Goal: Task Accomplishment & Management: Manage account settings

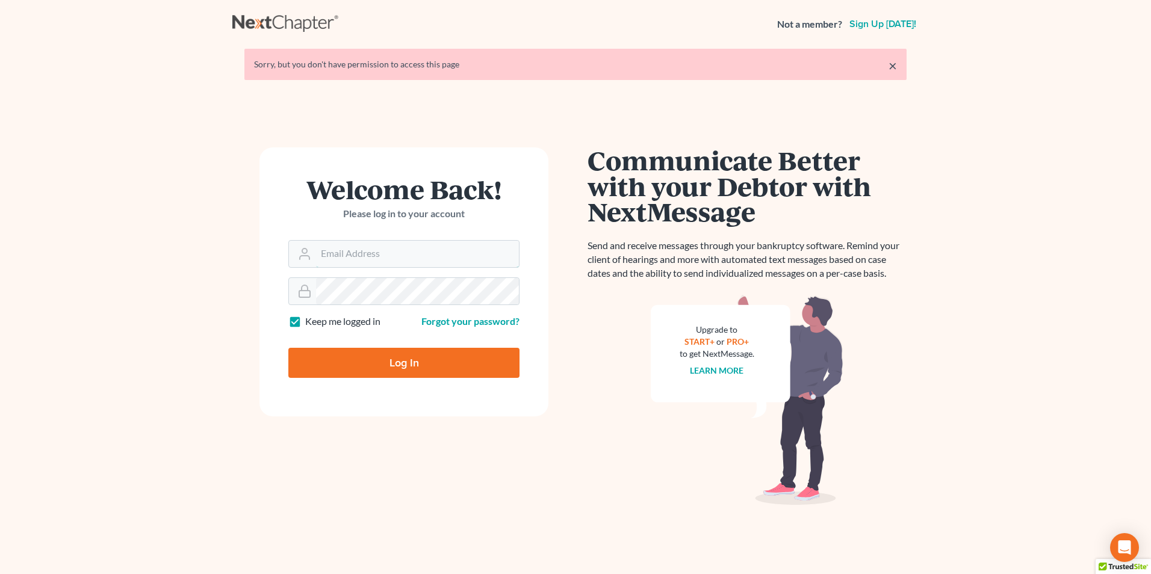
type input "[EMAIL_ADDRESS][DOMAIN_NAME]"
click at [450, 359] on input "Log In" at bounding box center [403, 363] width 231 height 30
type input "Thinking..."
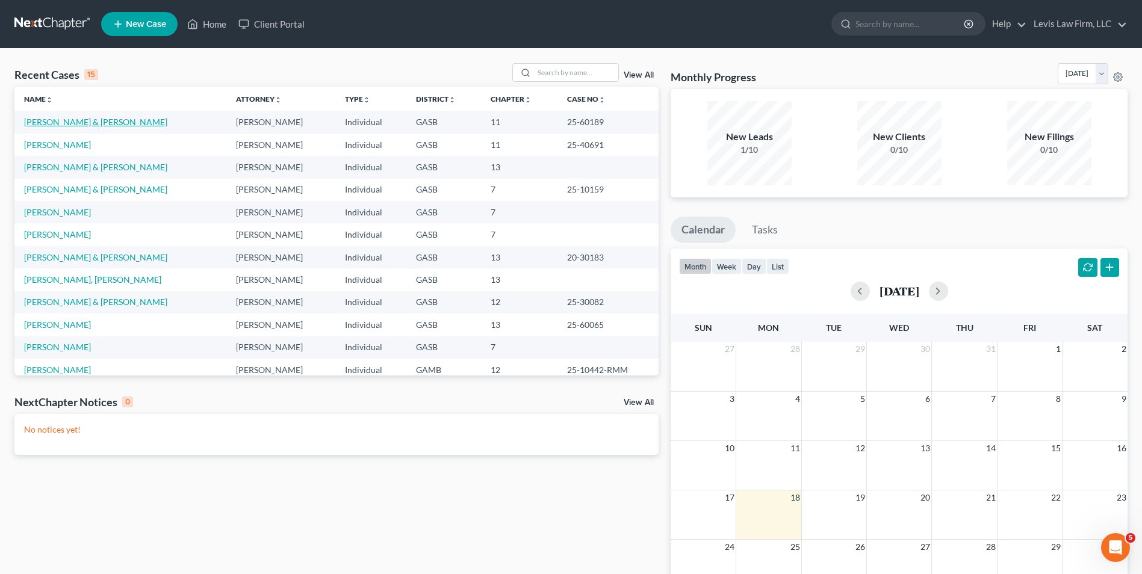
click at [75, 120] on link "[PERSON_NAME] & [PERSON_NAME]" at bounding box center [95, 122] width 143 height 10
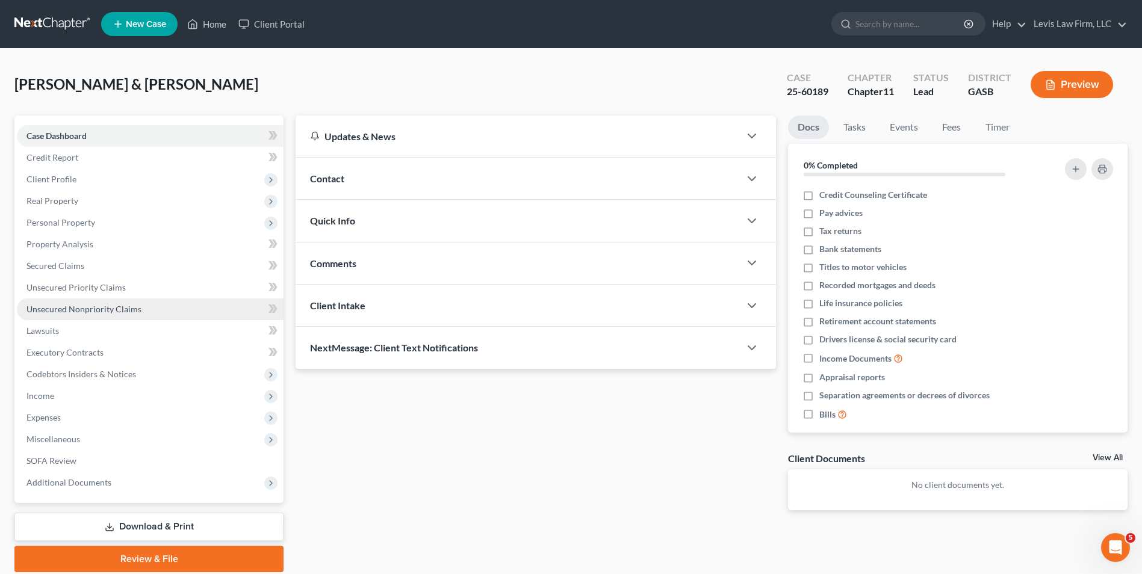
click at [82, 311] on span "Unsecured Nonpriority Claims" at bounding box center [83, 309] width 115 height 10
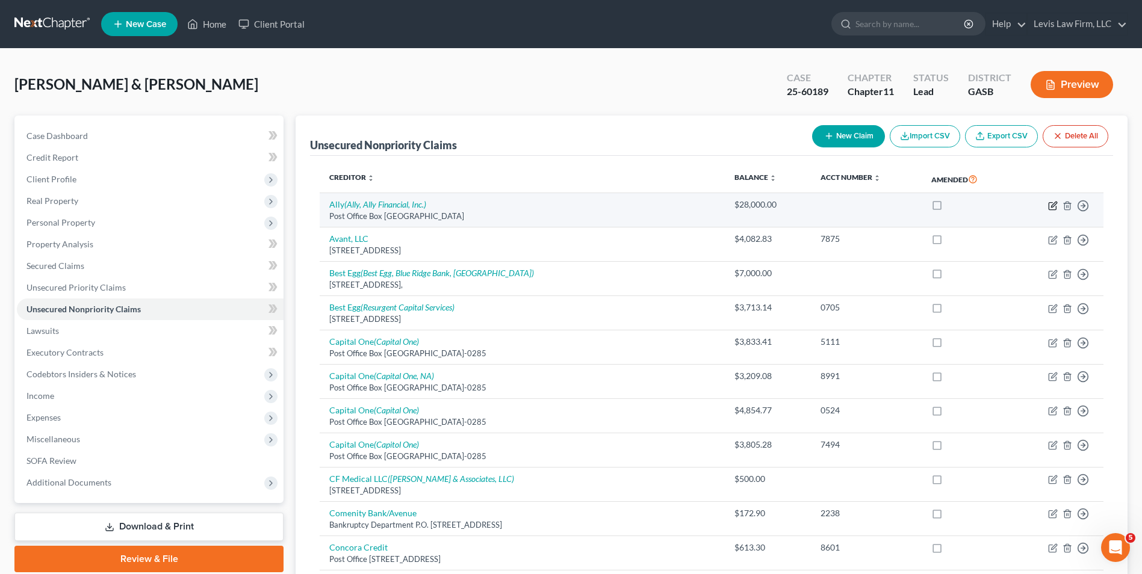
click at [1051, 205] on icon "button" at bounding box center [1053, 204] width 5 height 5
select select "24"
select select "14"
select select "2"
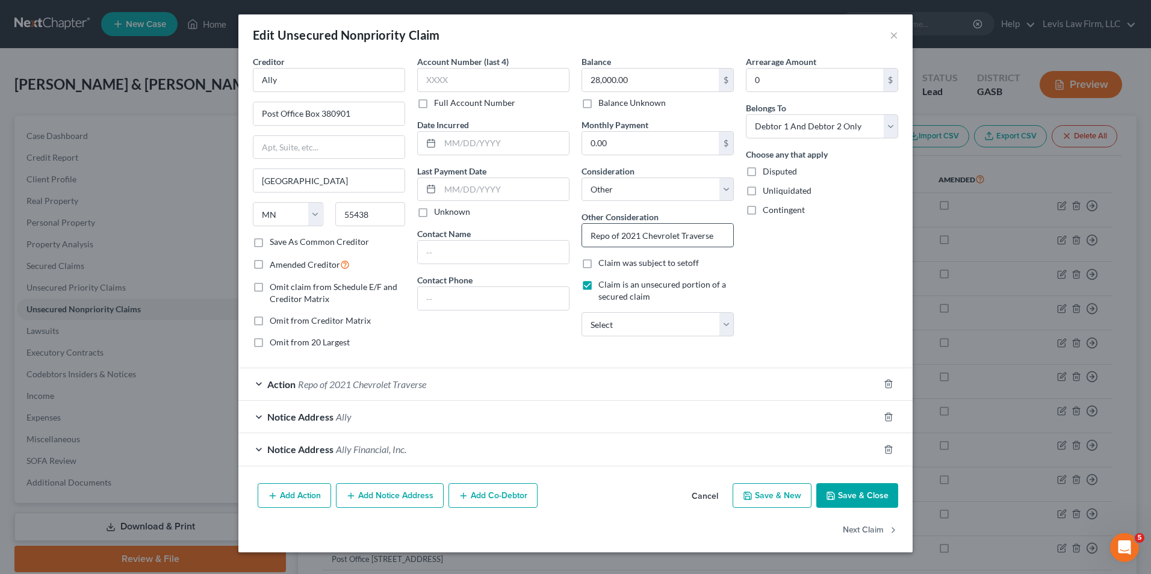
click at [634, 236] on input "Repo of 2021 Chevrolet Traverse" at bounding box center [657, 235] width 151 height 23
type input "Repo of 2020 Chevrolet Traverse"
click at [870, 492] on button "Save & Close" at bounding box center [857, 495] width 82 height 25
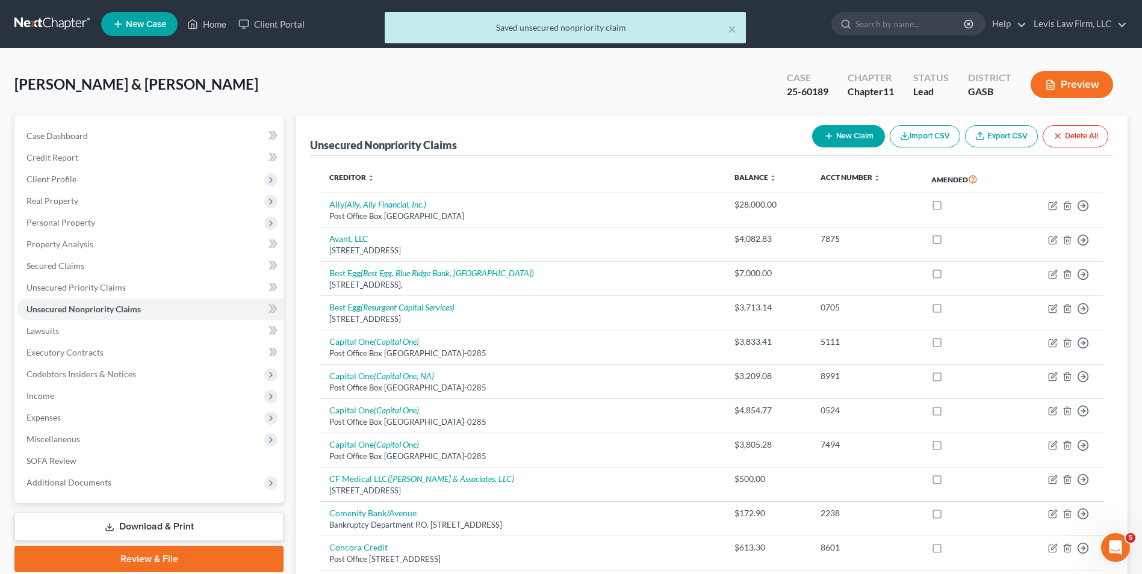
click at [214, 27] on div "× Saved unsecured nonpriority claim" at bounding box center [565, 30] width 1142 height 37
click at [215, 22] on div "× Saved unsecured nonpriority claim" at bounding box center [565, 30] width 1142 height 37
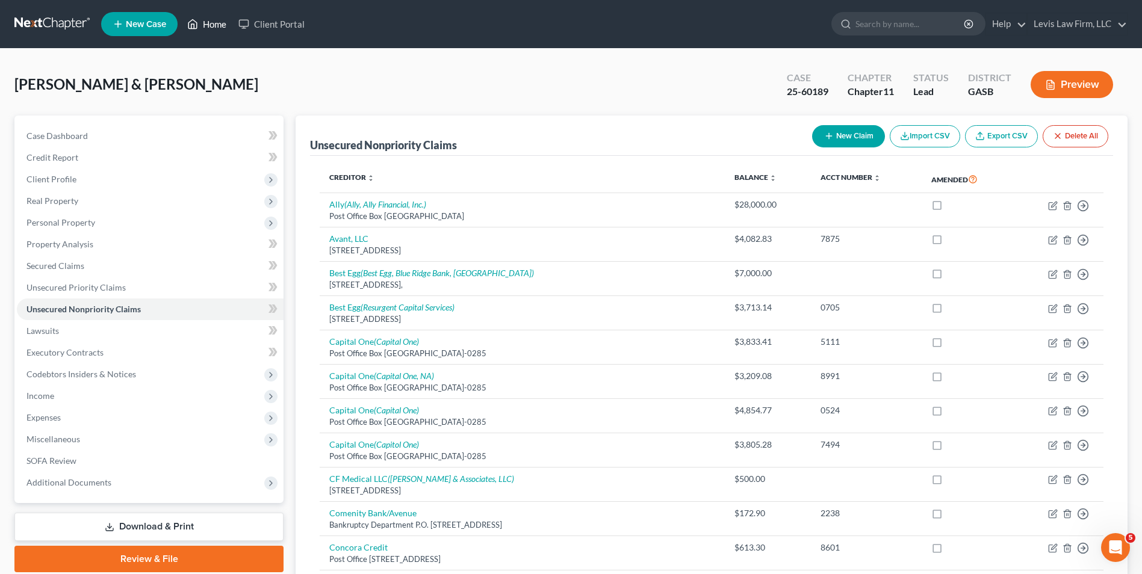
click at [212, 27] on link "Home" at bounding box center [206, 24] width 51 height 22
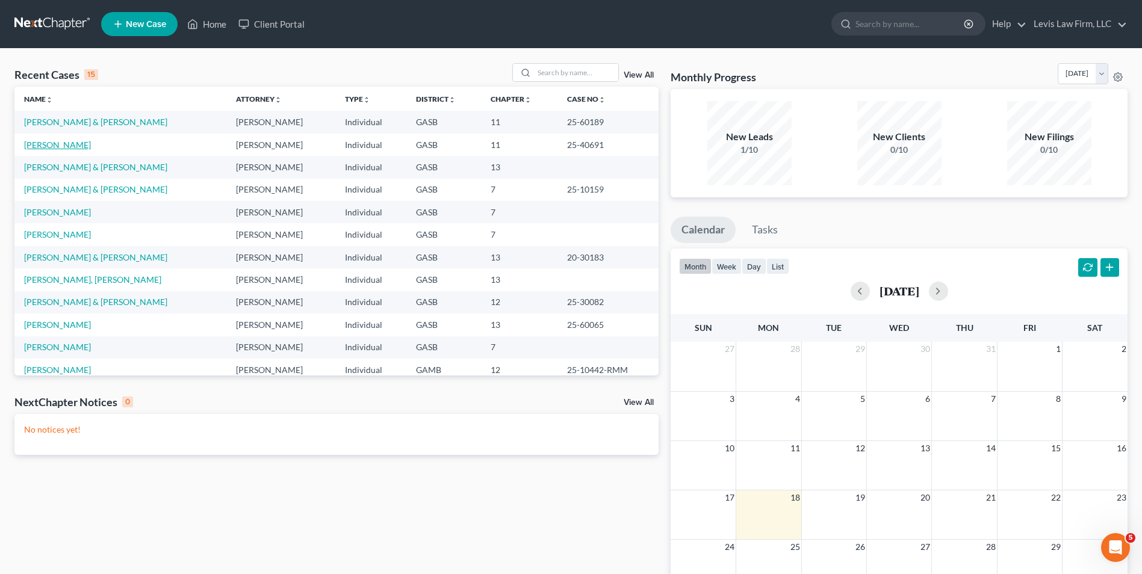
click at [55, 144] on link "[PERSON_NAME]" at bounding box center [57, 145] width 67 height 10
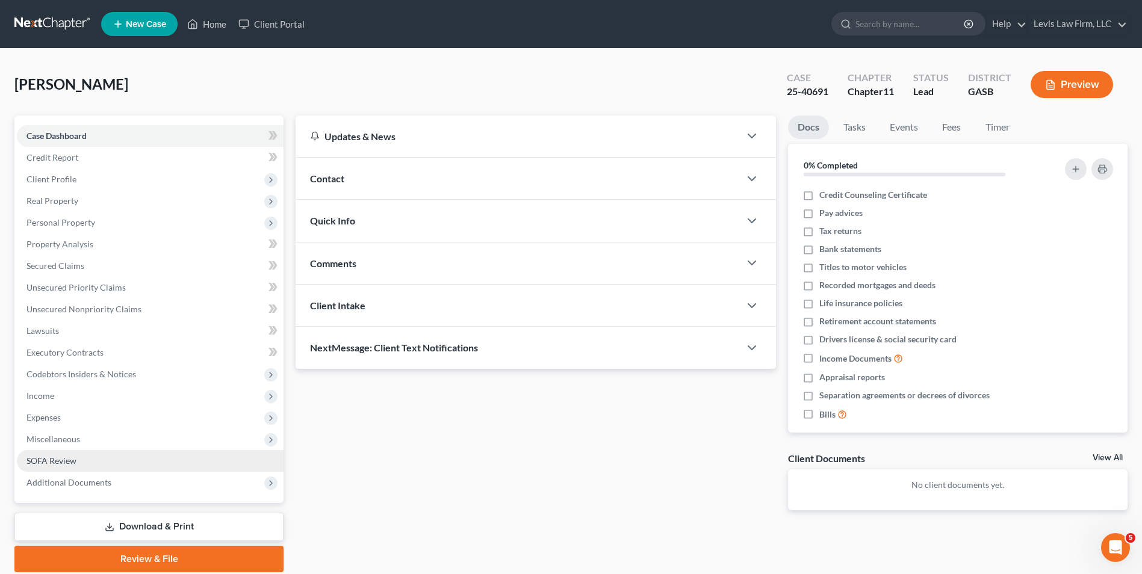
click at [63, 456] on span "SOFA Review" at bounding box center [51, 461] width 50 height 10
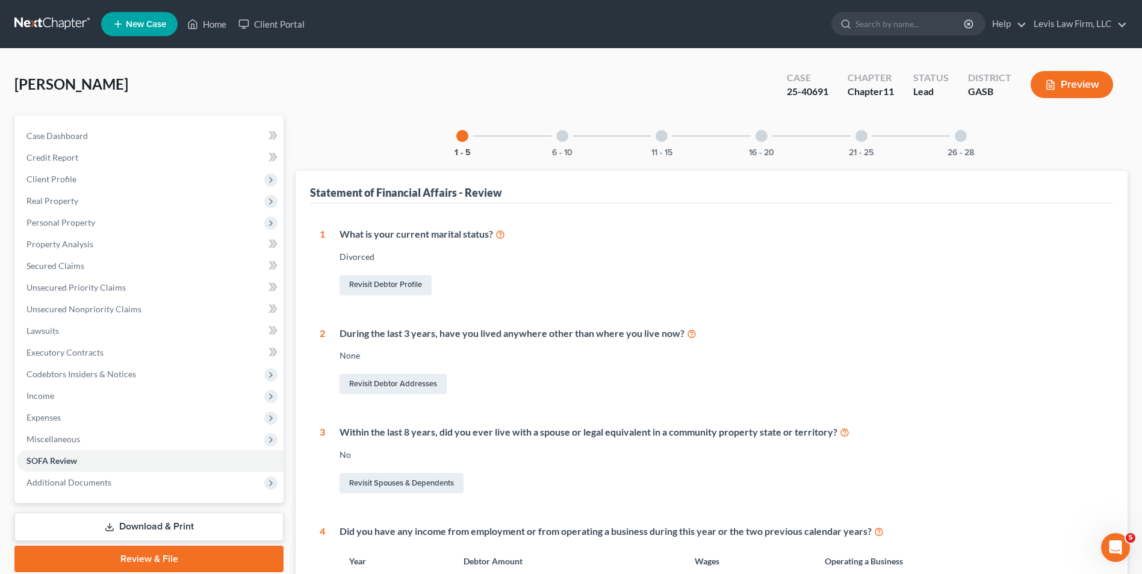
click at [562, 139] on div at bounding box center [562, 136] width 12 height 12
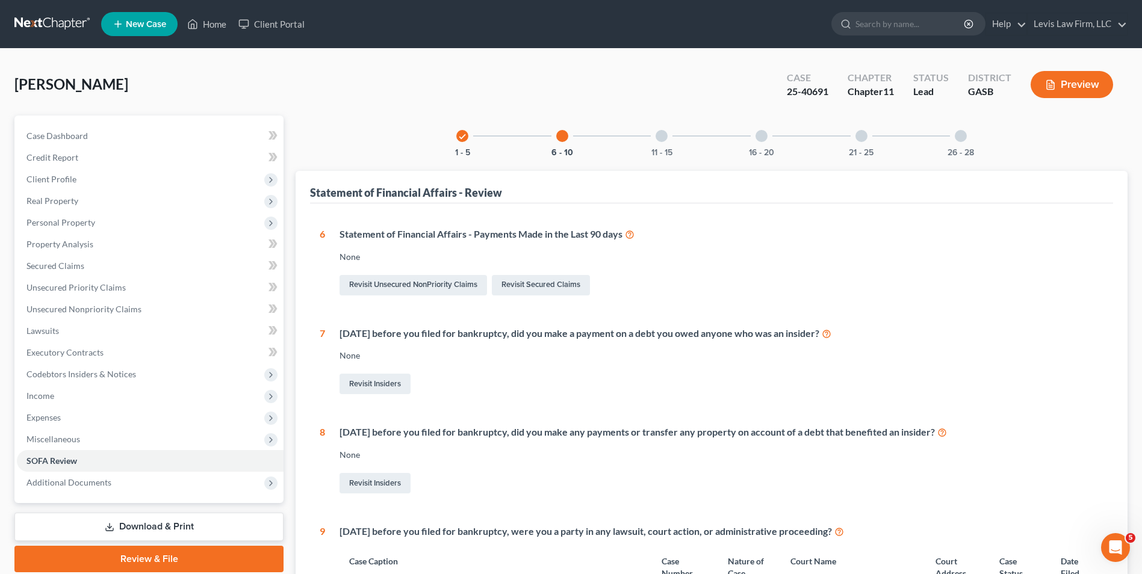
click at [661, 138] on div at bounding box center [661, 136] width 12 height 12
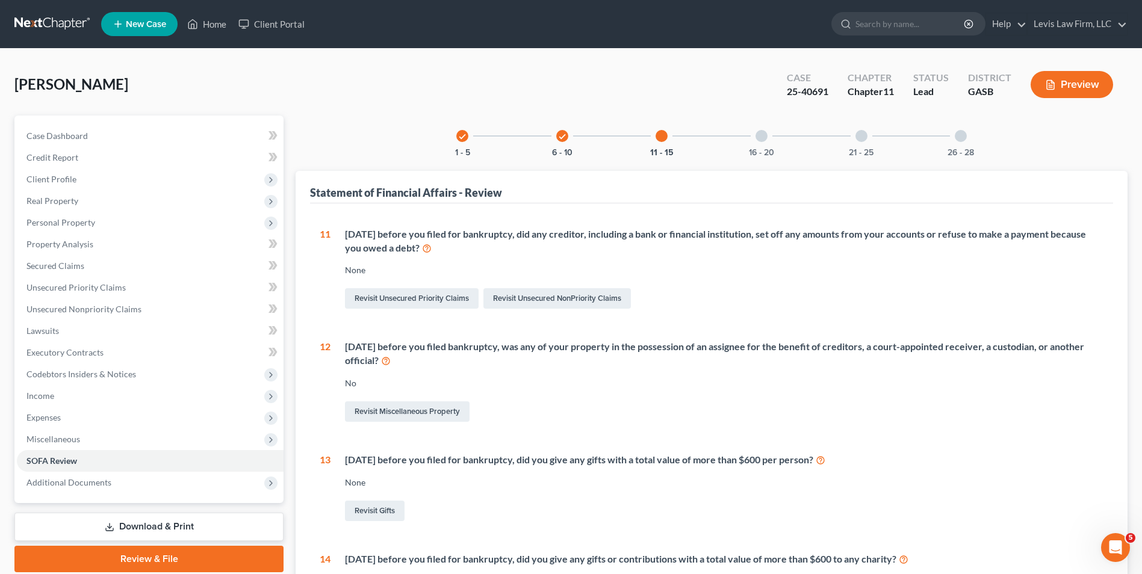
click at [764, 133] on div at bounding box center [761, 136] width 12 height 12
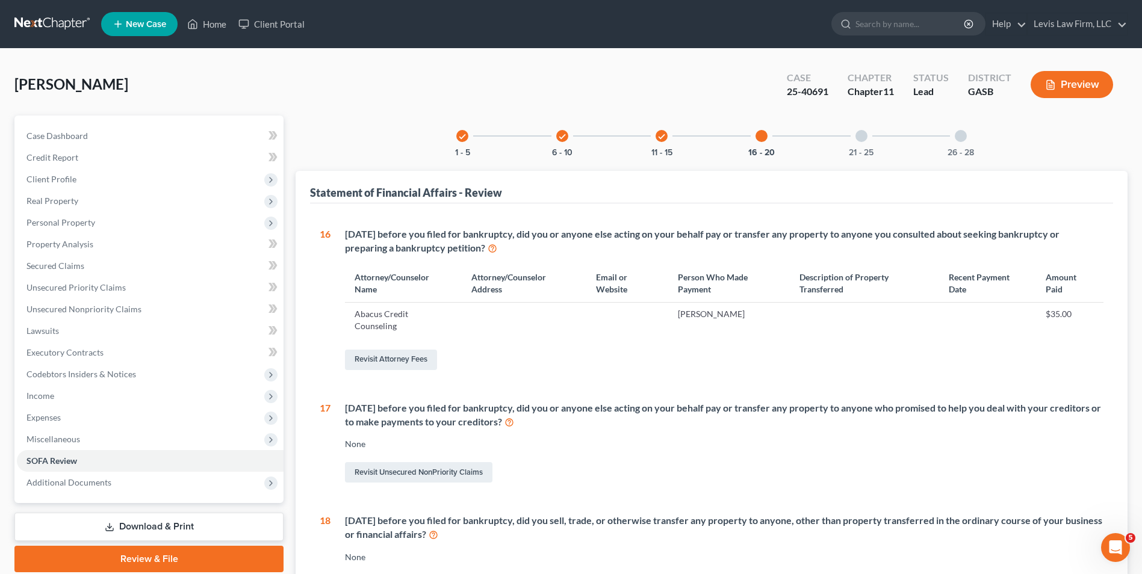
click at [859, 137] on div at bounding box center [861, 136] width 12 height 12
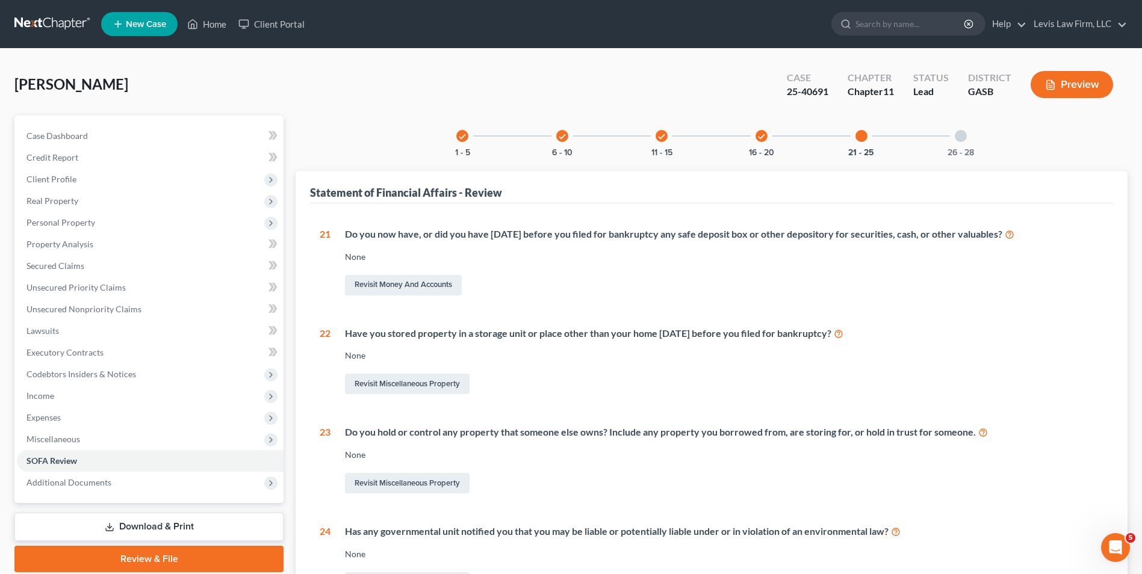
click at [962, 134] on div at bounding box center [961, 136] width 12 height 12
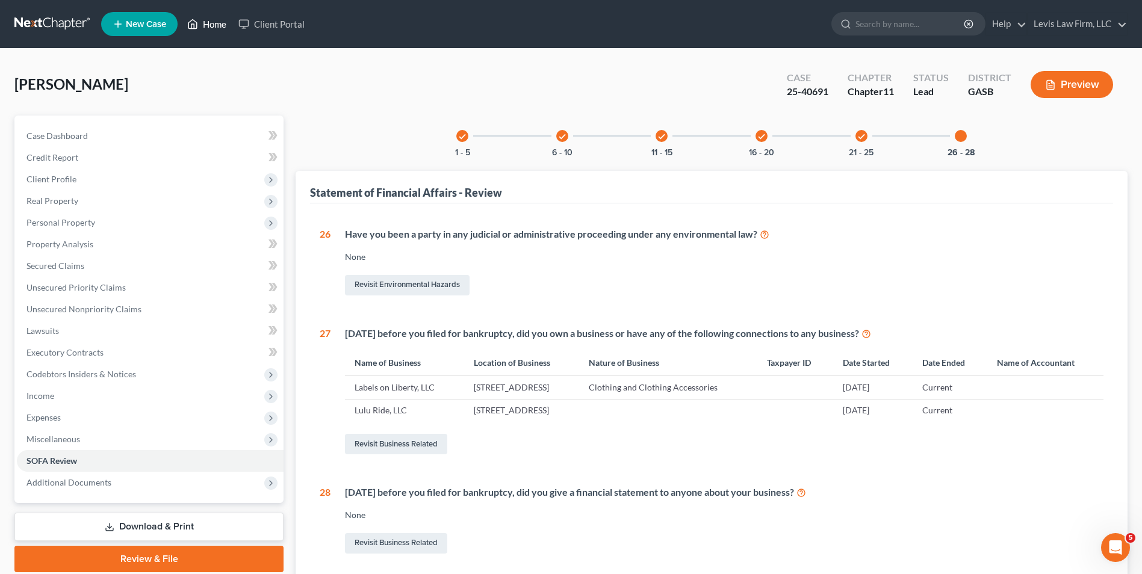
click at [216, 28] on link "Home" at bounding box center [206, 24] width 51 height 22
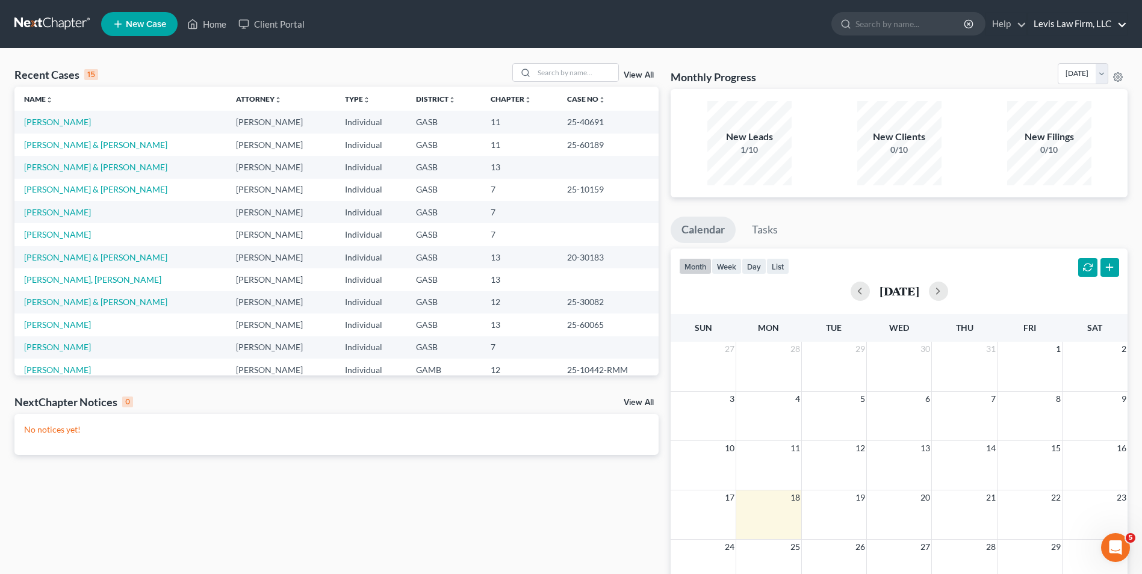
click at [1057, 21] on link "Levis Law Firm, LLC" at bounding box center [1076, 24] width 99 height 22
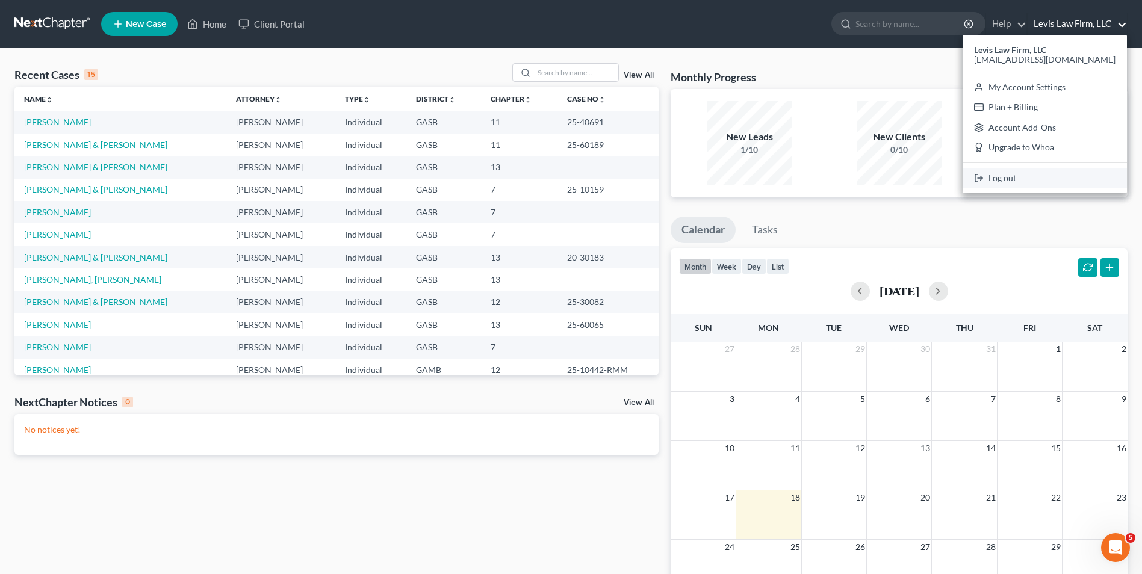
click at [1014, 177] on link "Log out" at bounding box center [1044, 178] width 164 height 20
